Goal: Task Accomplishment & Management: Manage account settings

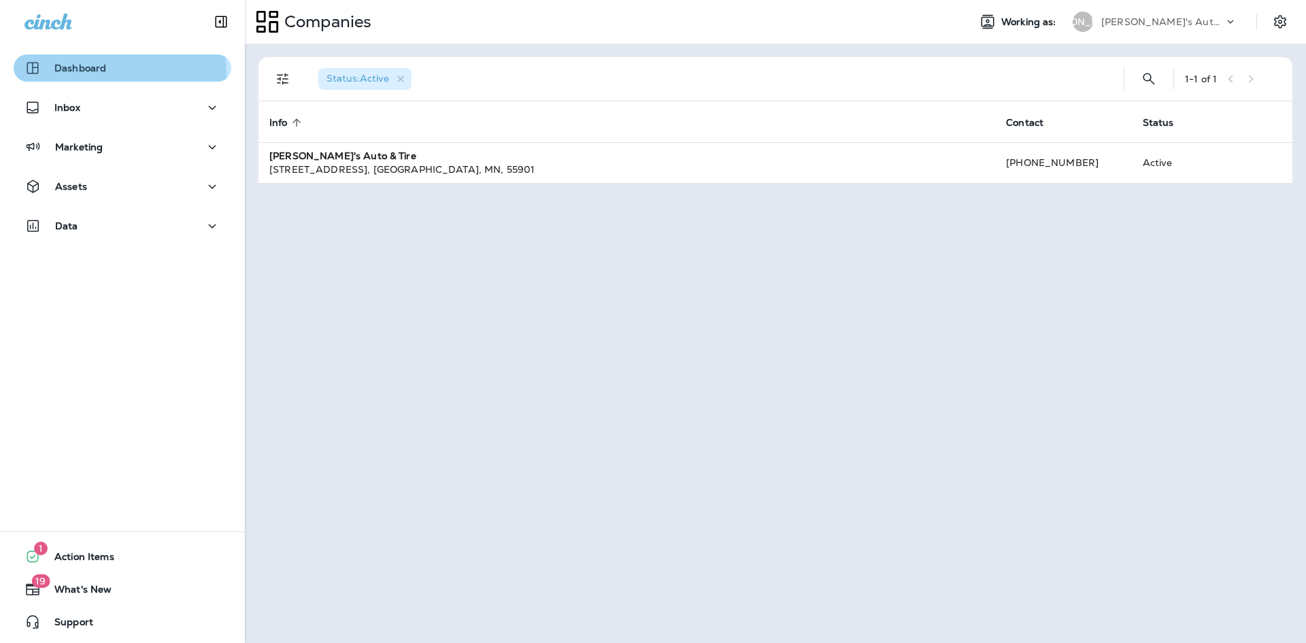
click at [56, 75] on div "Dashboard" at bounding box center [65, 68] width 82 height 16
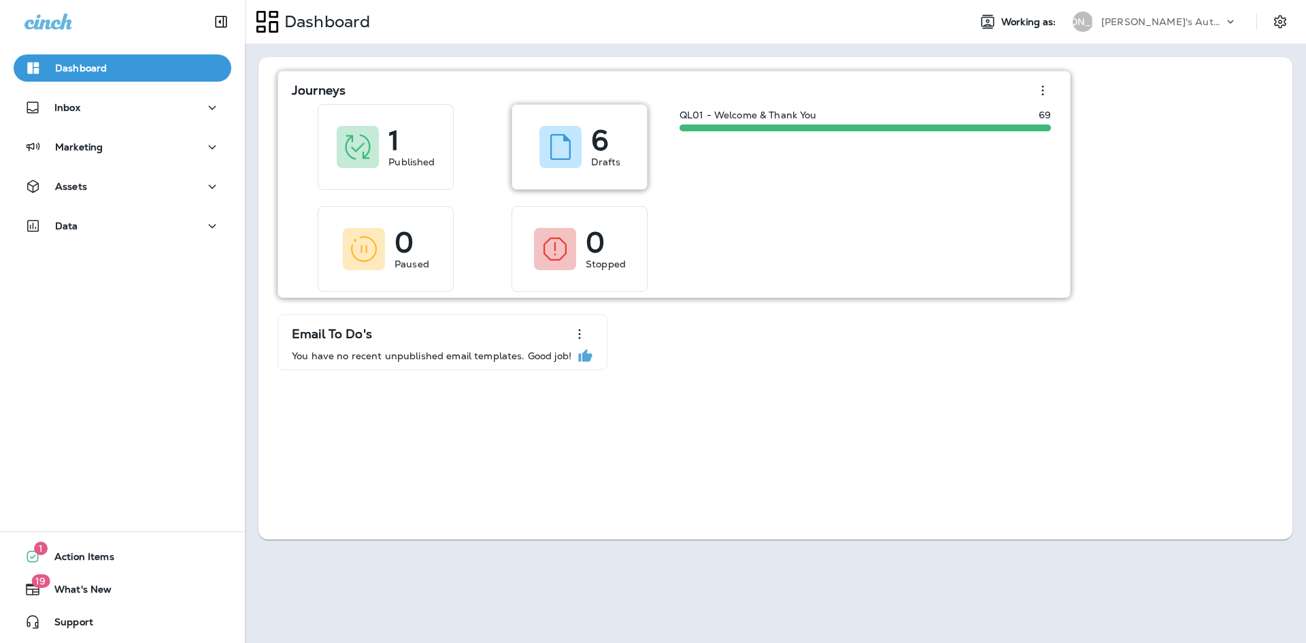
click at [517, 159] on div "6 Drafts" at bounding box center [579, 147] width 135 height 84
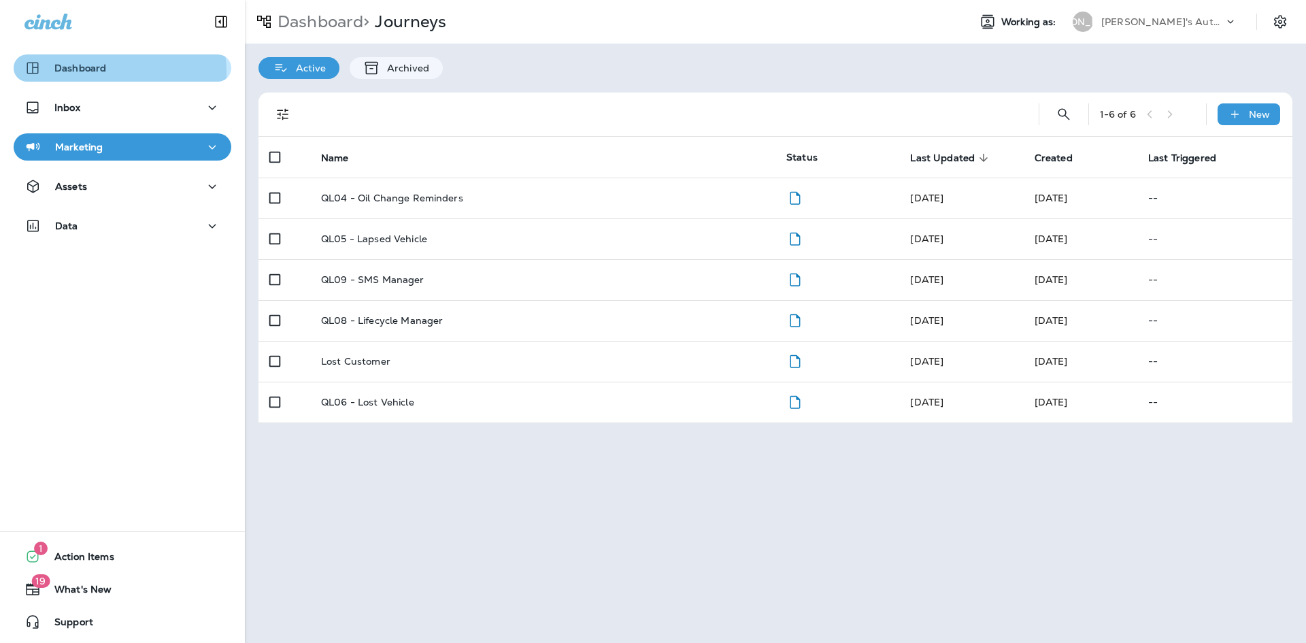
click at [106, 72] on div "Dashboard" at bounding box center [122, 68] width 196 height 16
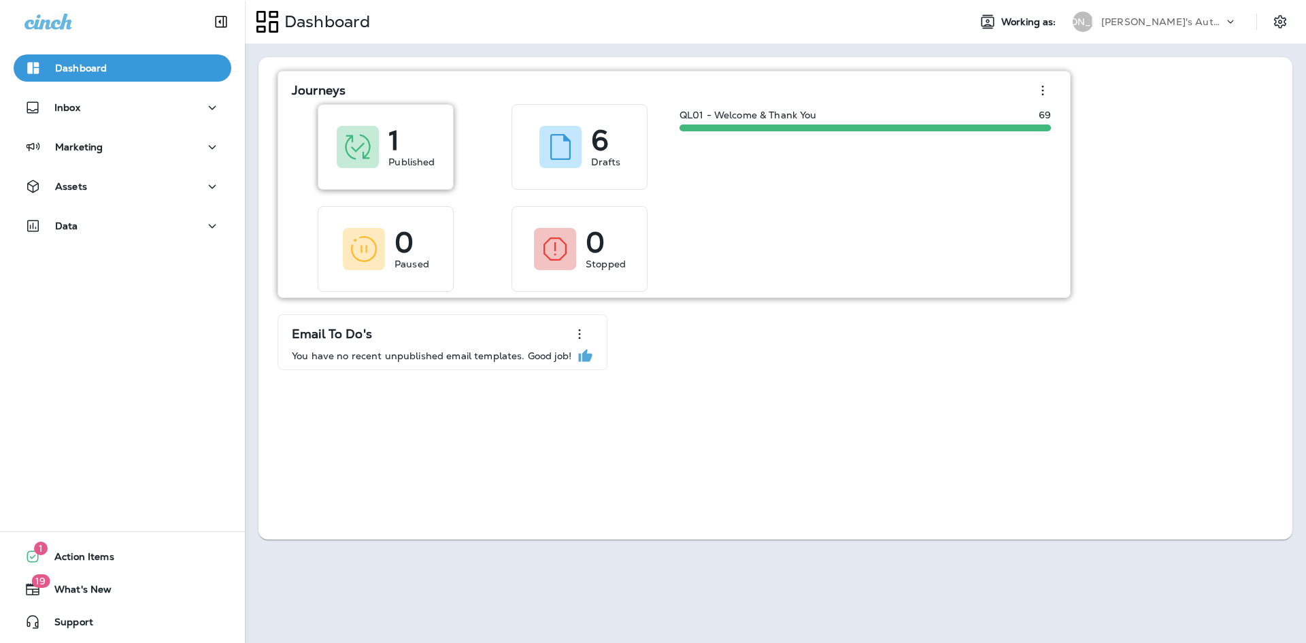
click at [421, 154] on div "1 Published" at bounding box center [411, 147] width 46 height 44
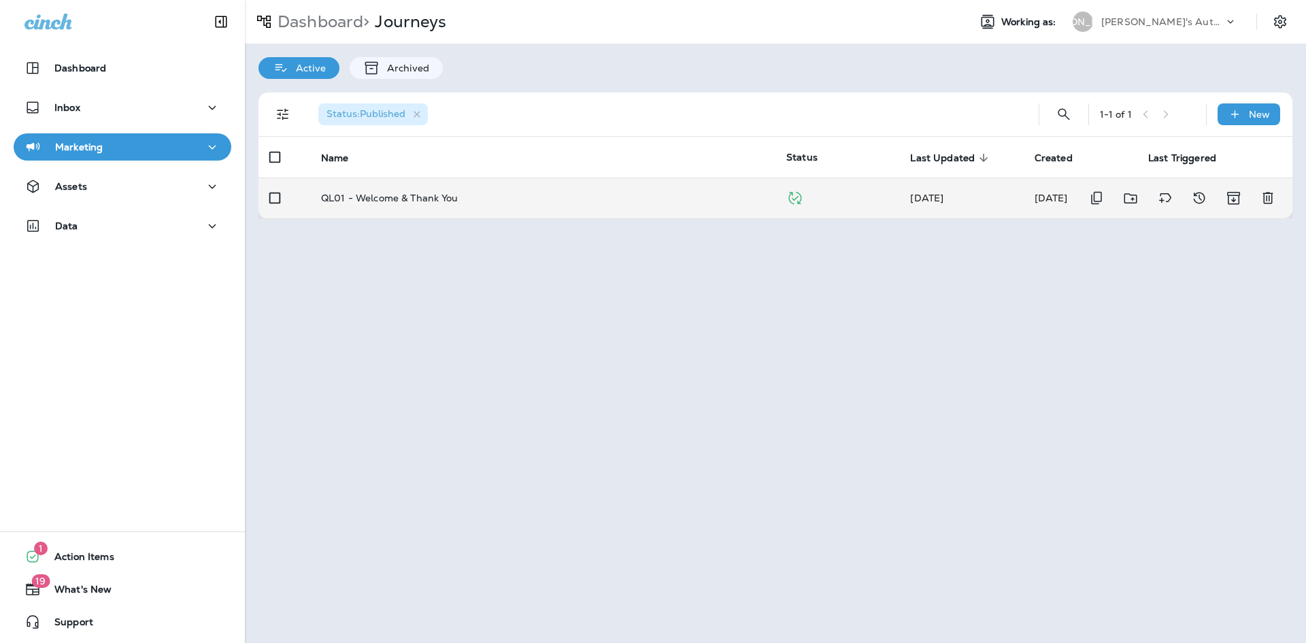
click at [428, 210] on td "QL01 - Welcome & Thank You" at bounding box center [542, 198] width 465 height 41
